Goal: Find specific page/section: Find specific page/section

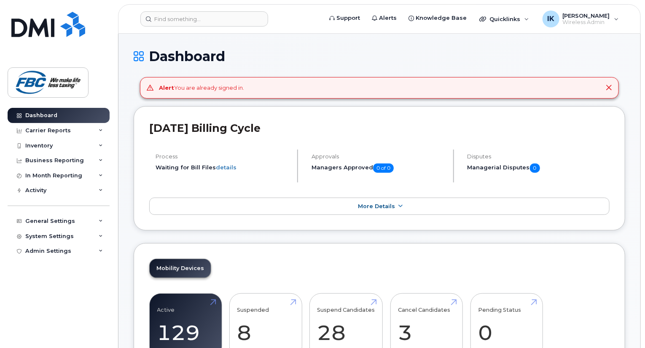
click at [196, 26] on header "Support Alerts Knowledge Base Quicklinks Suspend / Cancel Device Change SIM Car…" at bounding box center [379, 19] width 523 height 30
click at [196, 19] on input at bounding box center [204, 18] width 128 height 15
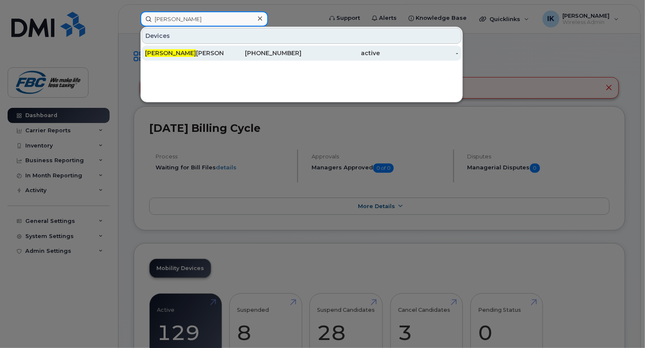
type input "william"
click at [190, 51] on div "William Archibald" at bounding box center [184, 53] width 78 height 8
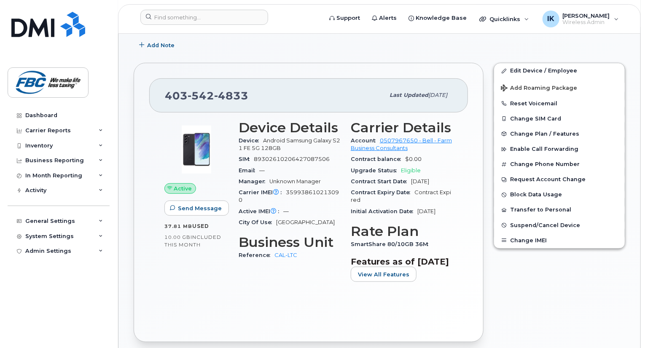
scroll to position [169, 0]
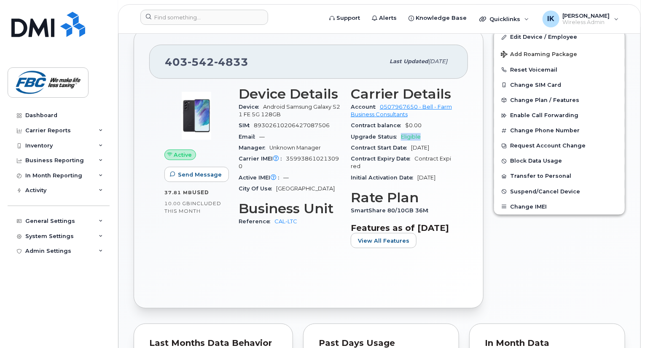
drag, startPoint x: 401, startPoint y: 136, endPoint x: 432, endPoint y: 135, distance: 30.8
click at [432, 135] on div "Upgrade Status Eligible" at bounding box center [402, 137] width 102 height 11
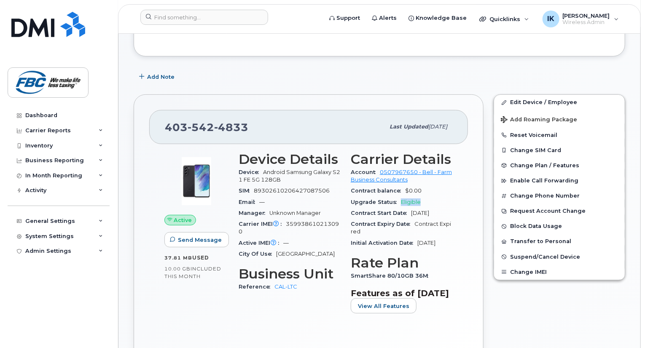
scroll to position [46, 0]
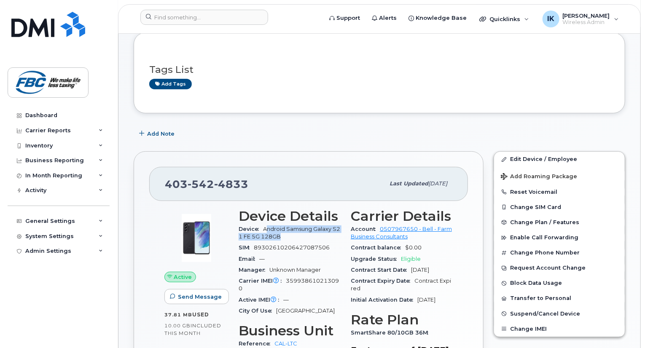
drag, startPoint x: 266, startPoint y: 230, endPoint x: 306, endPoint y: 240, distance: 41.7
click at [306, 240] on div "Device Android Samsung Galaxy S21 FE 5G 128GB" at bounding box center [290, 233] width 102 height 19
click at [310, 252] on div "SIM [TECHNICAL_ID]" at bounding box center [290, 248] width 102 height 11
